Goal: Information Seeking & Learning: Find specific fact

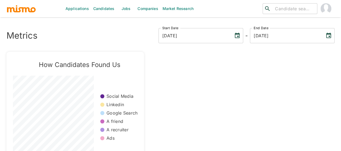
click at [121, 8] on link "Jobs" at bounding box center [126, 8] width 19 height 17
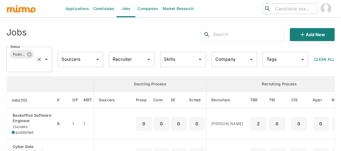
click at [49, 60] on icon "Open" at bounding box center [46, 59] width 6 height 6
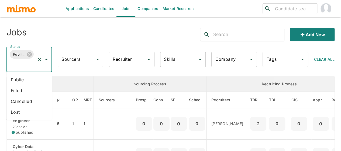
click at [33, 78] on li "Public" at bounding box center [29, 79] width 46 height 11
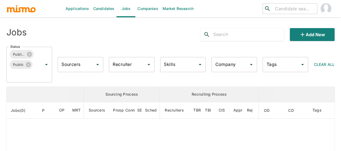
click at [127, 64] on div "Recruiter Recruiter" at bounding box center [132, 64] width 46 height 15
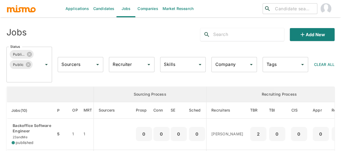
click at [127, 64] on input "Recruiter" at bounding box center [127, 64] width 33 height 10
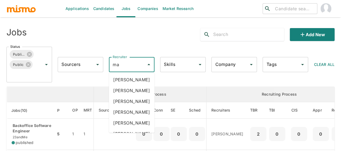
type input "mai"
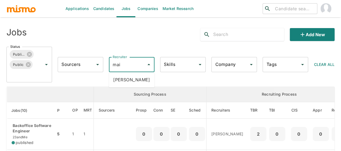
click at [132, 78] on li "[PERSON_NAME]" at bounding box center [132, 79] width 46 height 11
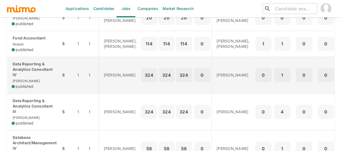
scroll to position [189, 0]
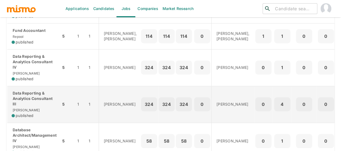
click at [22, 103] on p "Data Reporting & Analytics Consultant III" at bounding box center [34, 98] width 45 height 16
click at [24, 115] on div "Data Reporting & Analytics Consultant III [PERSON_NAME] published" at bounding box center [34, 104] width 45 height 28
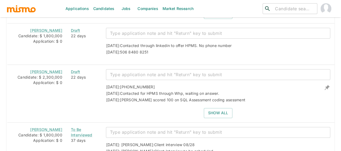
scroll to position [1193, 0]
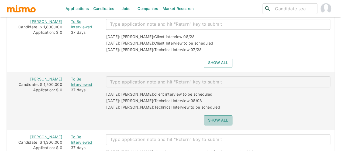
click at [214, 115] on button "Show all" at bounding box center [218, 120] width 29 height 10
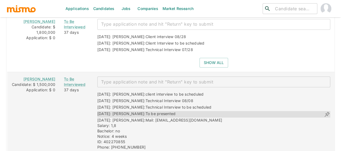
scroll to position [1247, 0]
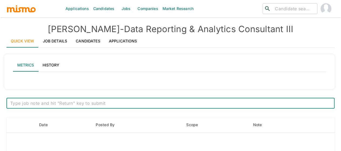
type input "Active statuses"
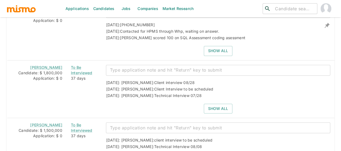
scroll to position [1187, 0]
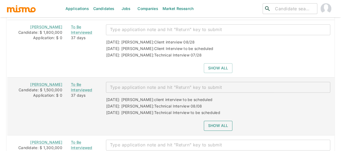
click at [222, 121] on button "Show all" at bounding box center [218, 126] width 29 height 10
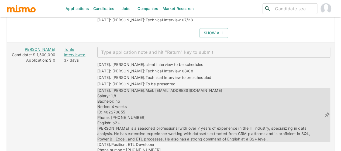
scroll to position [1214, 0]
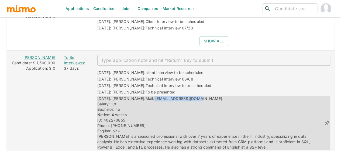
drag, startPoint x: 188, startPoint y: 83, endPoint x: 137, endPoint y: 82, distance: 50.7
click at [137, 96] on div "07/10/2025: Kaiser: Mail: Leondani95@gmail.com Salary: 1,8 Bachelor: no Notice:…" at bounding box center [210, 123] width 227 height 54
copy span "Leondani95@gmail.com"
